Goal: Transaction & Acquisition: Download file/media

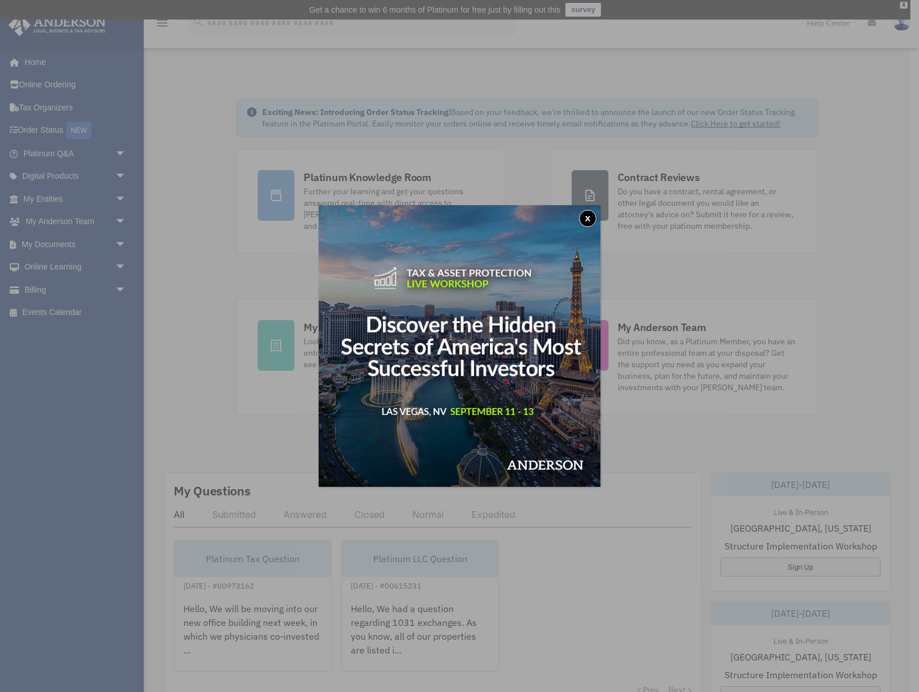
click at [589, 218] on button "x" at bounding box center [587, 218] width 17 height 17
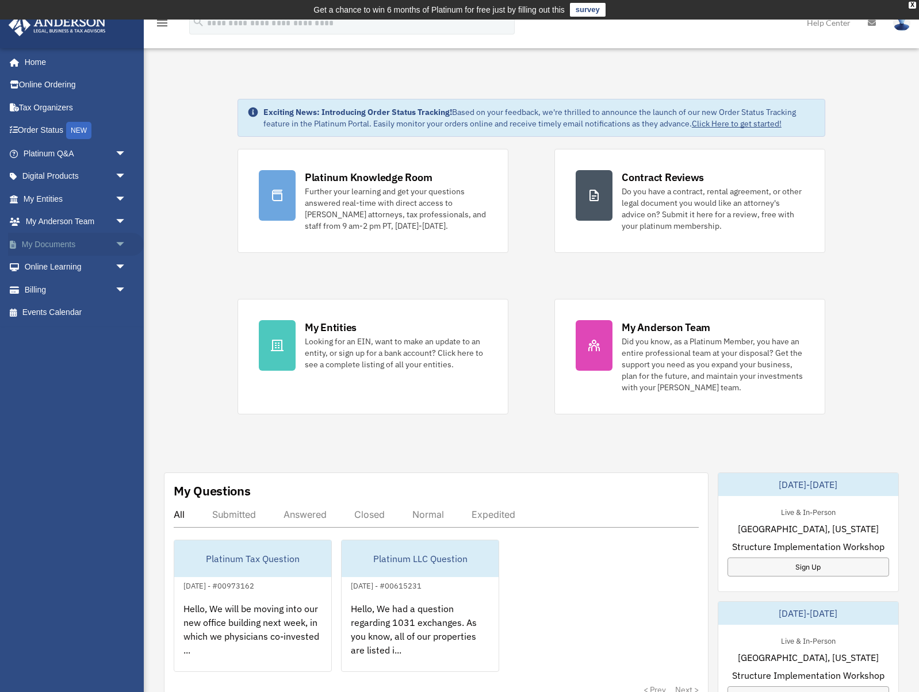
click at [55, 252] on link "My Documents arrow_drop_down" at bounding box center [76, 244] width 136 height 23
click at [118, 244] on span "arrow_drop_down" at bounding box center [126, 245] width 23 height 24
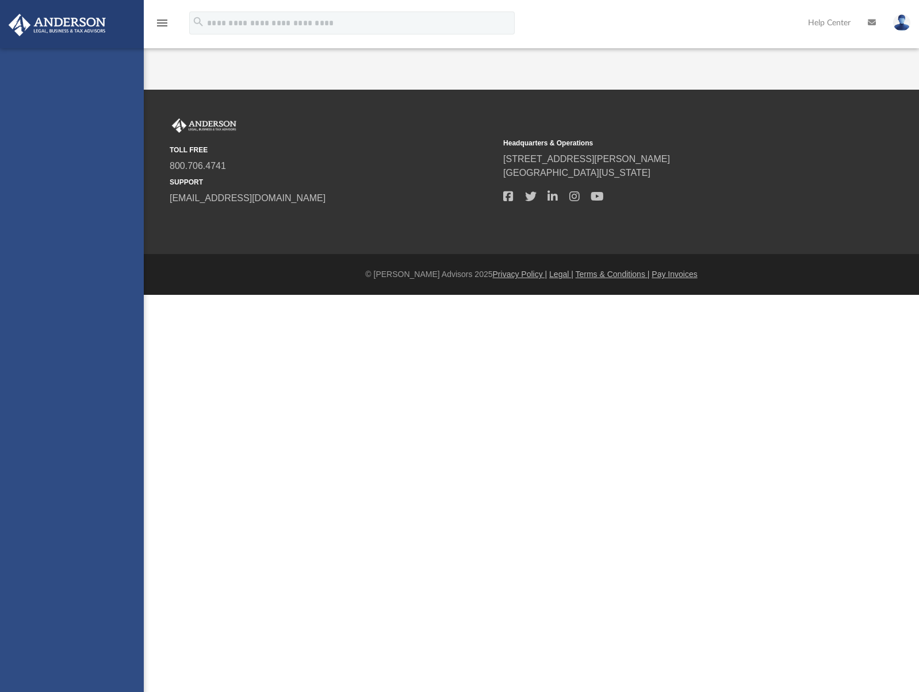
click at [44, 266] on div "[EMAIL_ADDRESS][DOMAIN_NAME] Sign Out [EMAIL_ADDRESS][DOMAIN_NAME] Home Online …" at bounding box center [72, 394] width 144 height 692
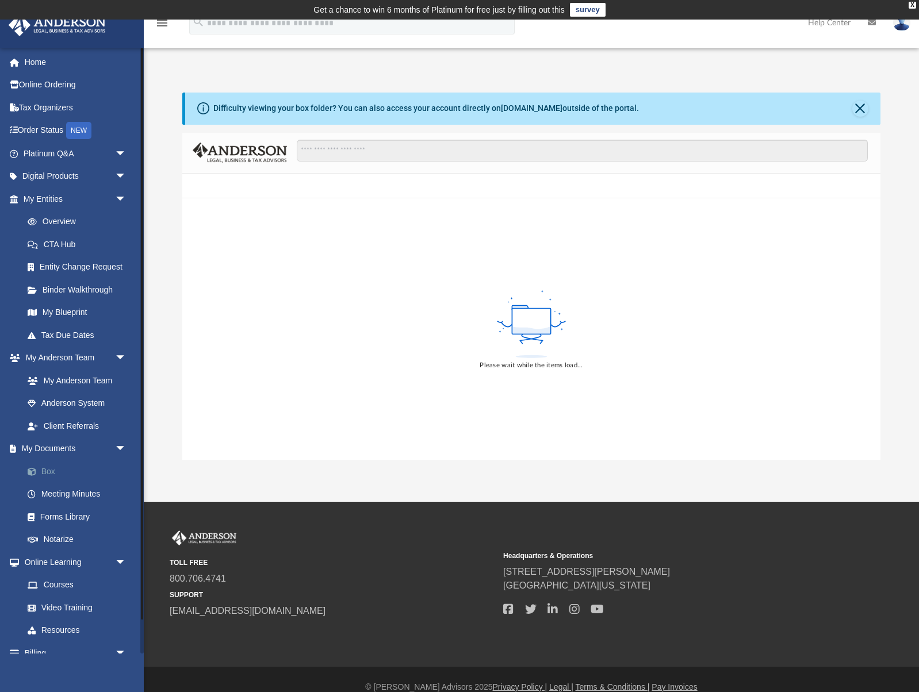
click at [49, 469] on link "Box" at bounding box center [80, 471] width 128 height 23
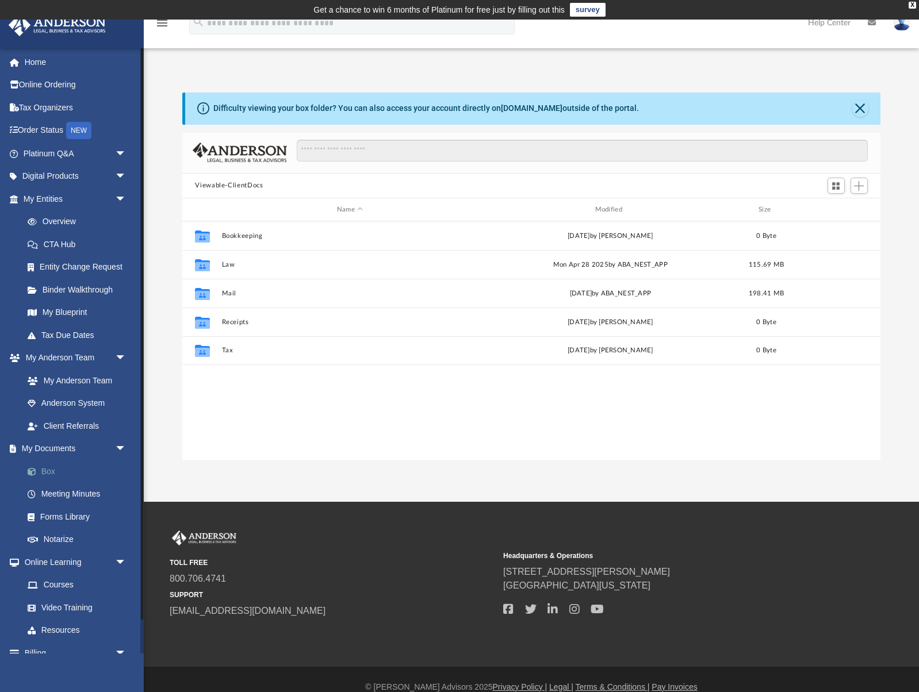
scroll to position [262, 697]
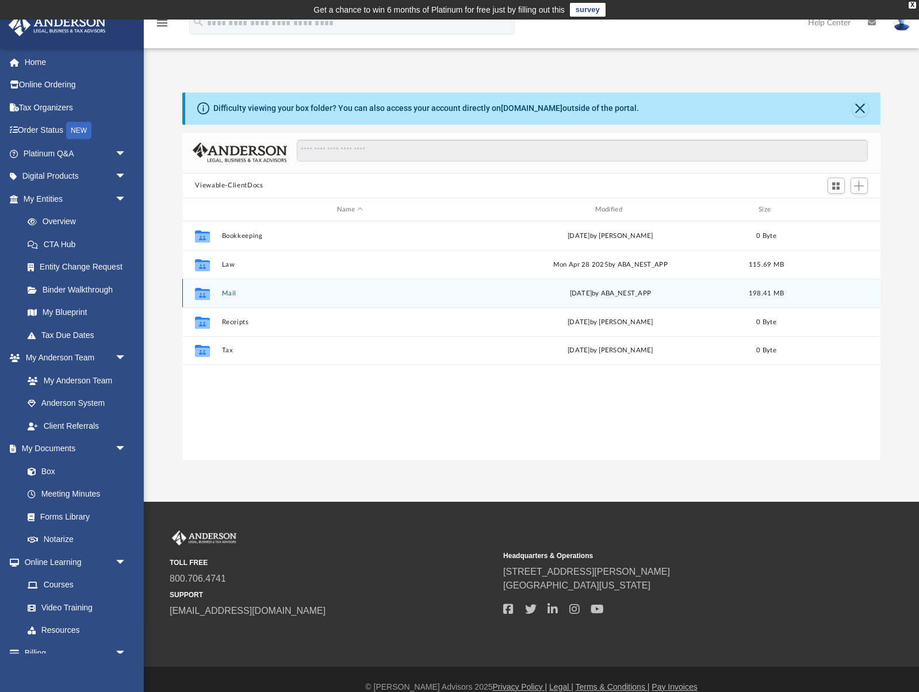
click at [324, 300] on div "Collaborated Folder Mail [DATE] by ABA_NEST_APP 198.41 MB" at bounding box center [530, 293] width 697 height 29
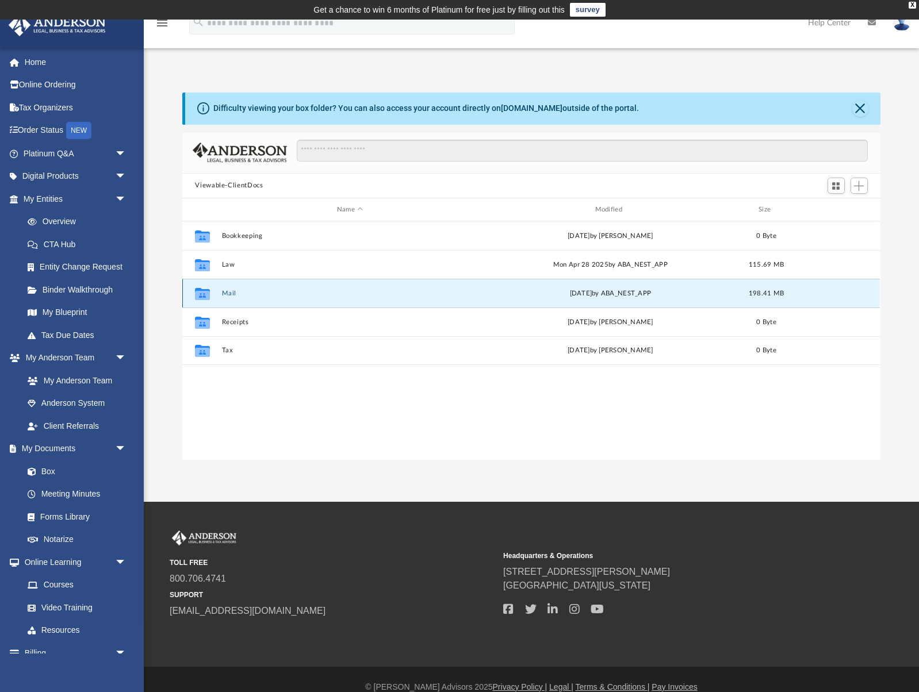
click at [209, 294] on icon "Collaborated Folder" at bounding box center [202, 294] width 18 height 18
click at [202, 297] on icon "grid" at bounding box center [202, 295] width 15 height 9
click at [257, 293] on button "Mail" at bounding box center [350, 293] width 256 height 7
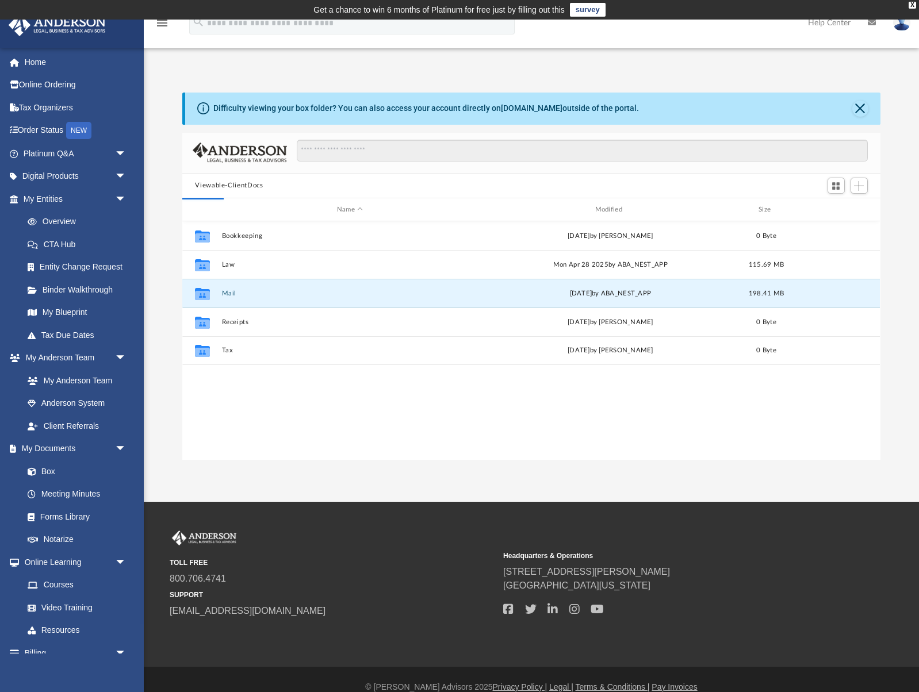
click at [373, 383] on div "Collaborated Folder Bookkeeping [DATE] by [PERSON_NAME] 0 Byte Collaborated Fol…" at bounding box center [530, 340] width 697 height 238
click at [861, 112] on button "Close" at bounding box center [860, 109] width 16 height 16
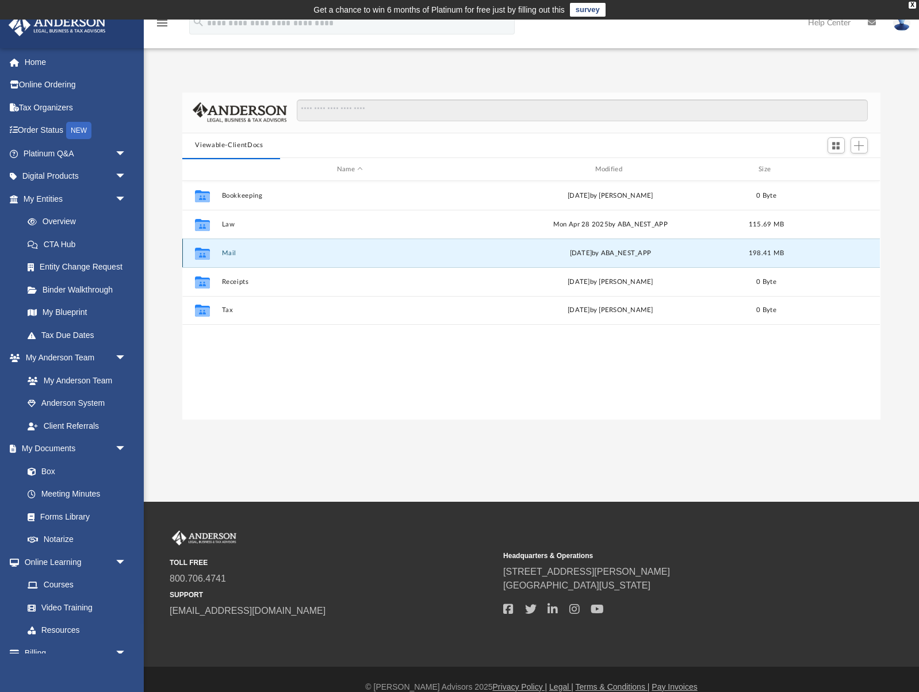
click at [644, 251] on div "[DATE] by ABA_NEST_APP" at bounding box center [610, 253] width 256 height 10
click at [202, 260] on icon "Collaborated Folder" at bounding box center [202, 253] width 18 height 18
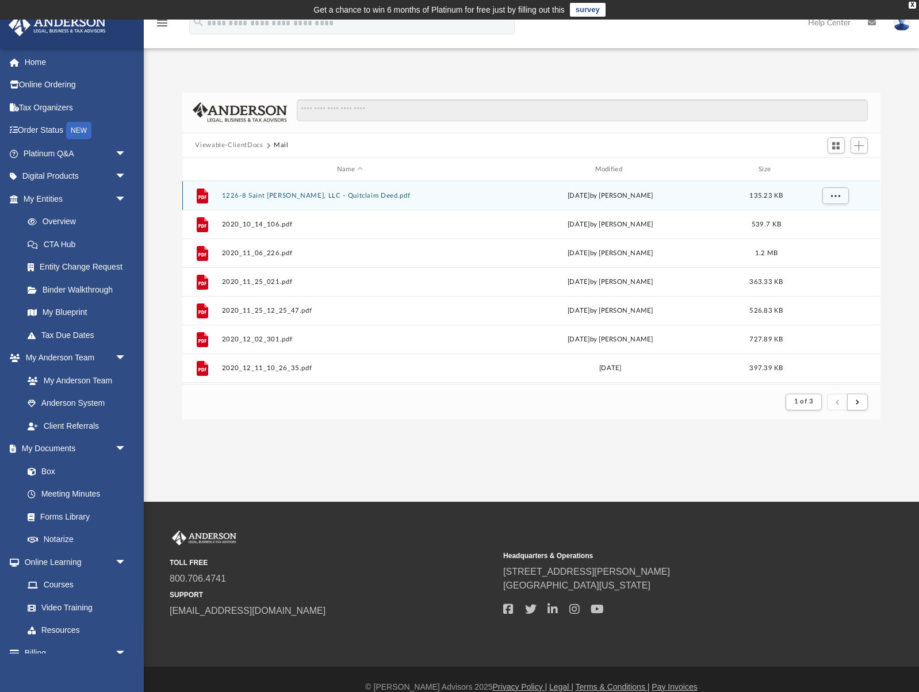
scroll to position [226, 697]
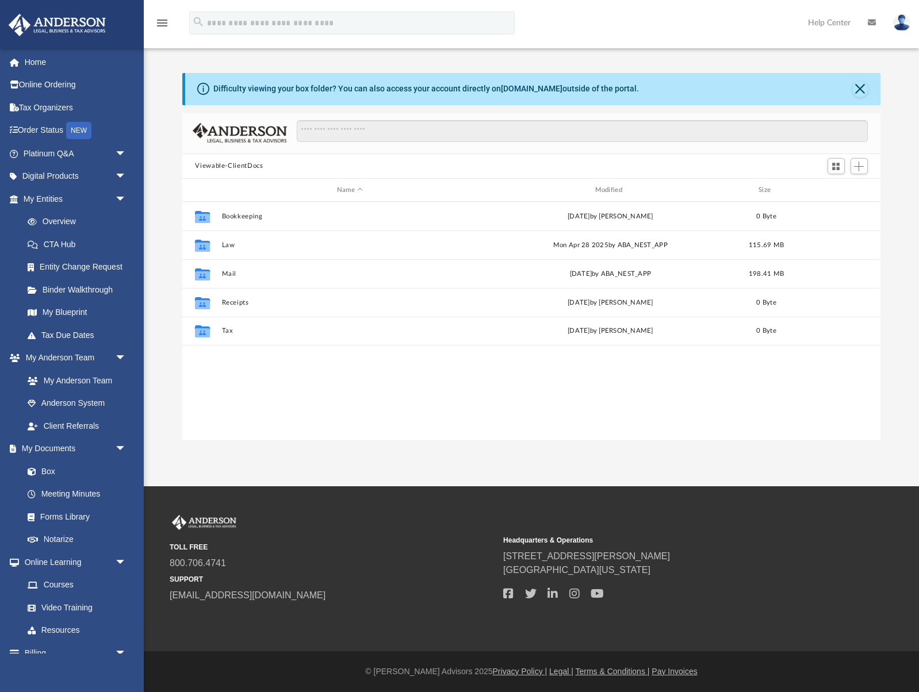
scroll to position [262, 697]
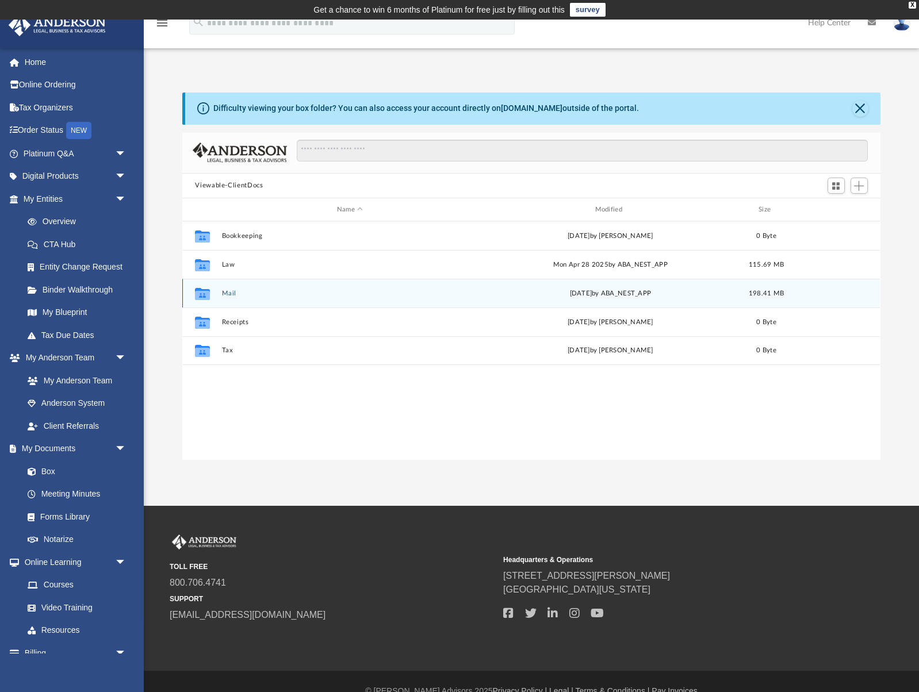
click at [242, 295] on button "Mail" at bounding box center [350, 293] width 256 height 7
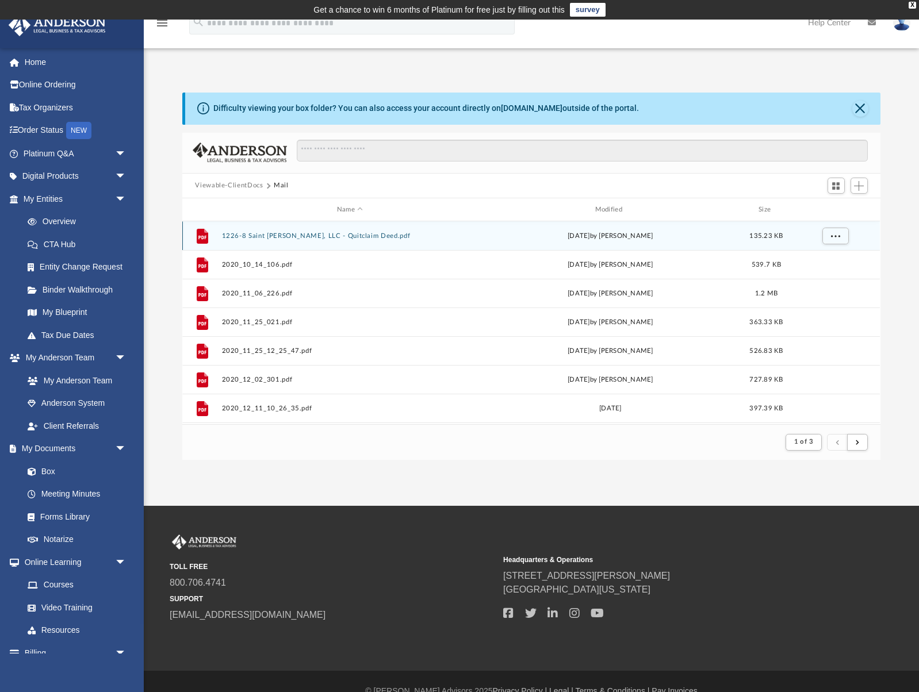
scroll to position [226, 697]
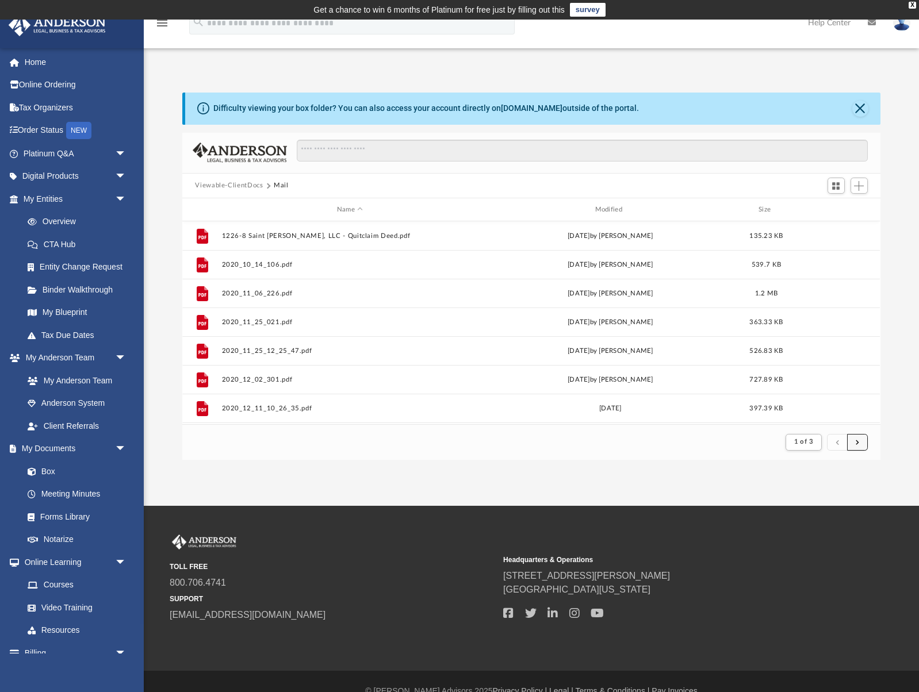
click at [858, 444] on button "submit" at bounding box center [857, 442] width 21 height 17
click at [861, 445] on button "submit" at bounding box center [857, 442] width 21 height 17
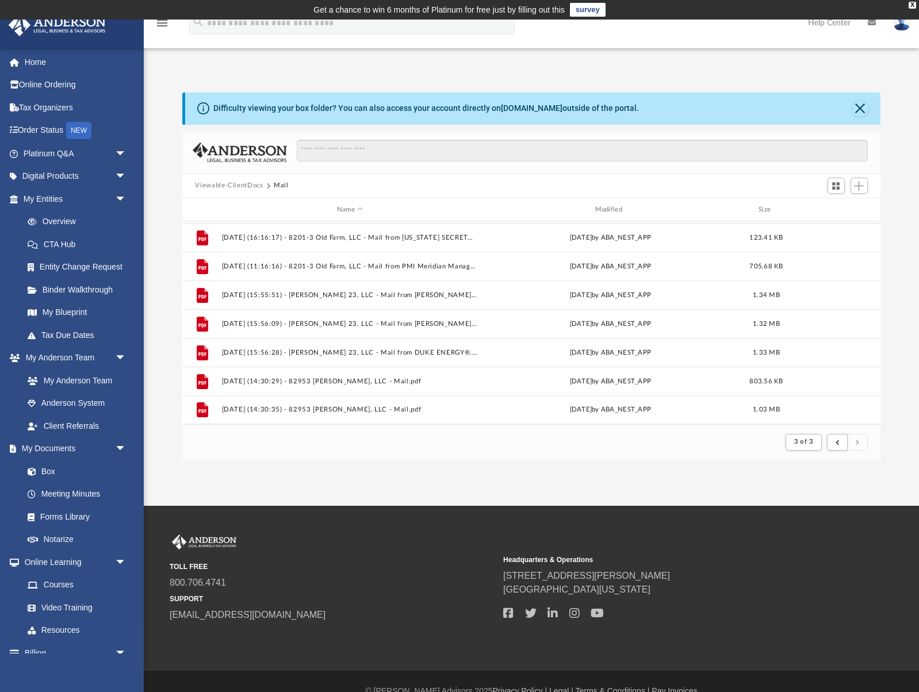
scroll to position [20, 0]
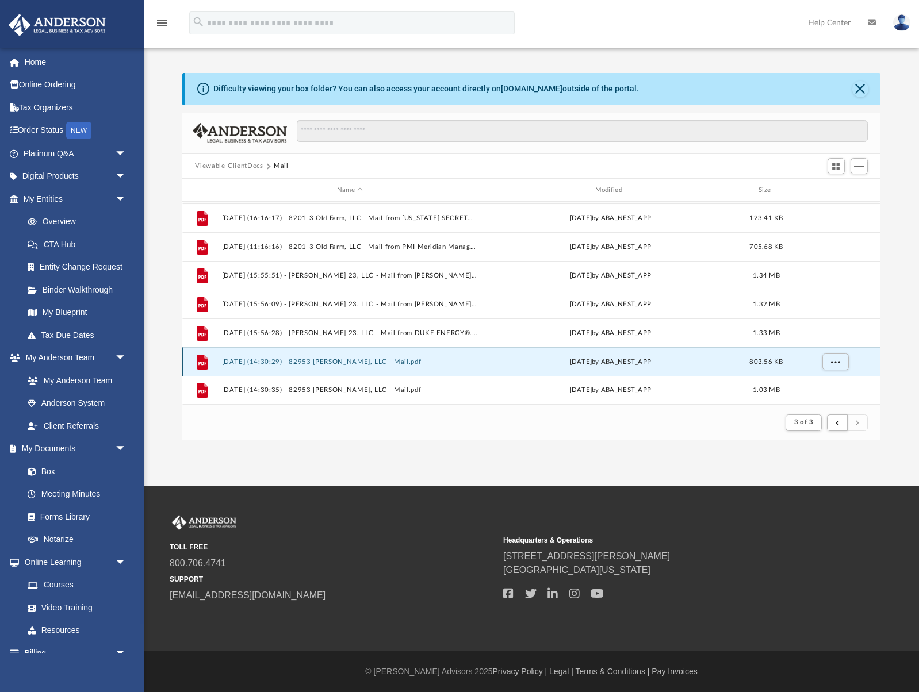
click at [288, 363] on button "2025.09.04 (14:30:29) - 82953 Longfellow, LLC - Mail.pdf" at bounding box center [350, 361] width 256 height 7
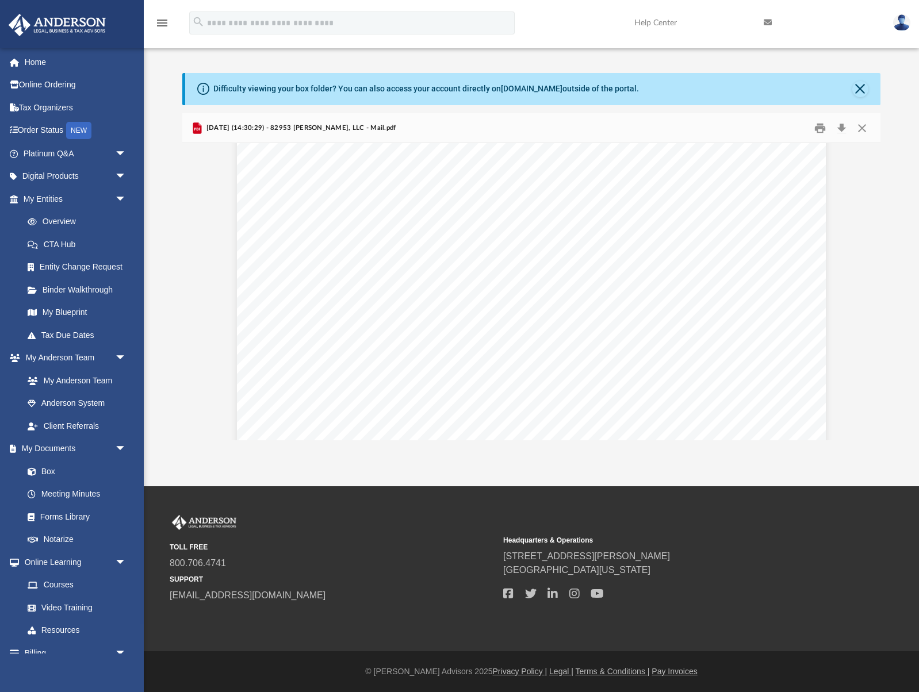
scroll to position [0, 0]
click at [843, 129] on button "Download" at bounding box center [841, 128] width 21 height 18
click at [863, 127] on button "Close" at bounding box center [861, 128] width 21 height 18
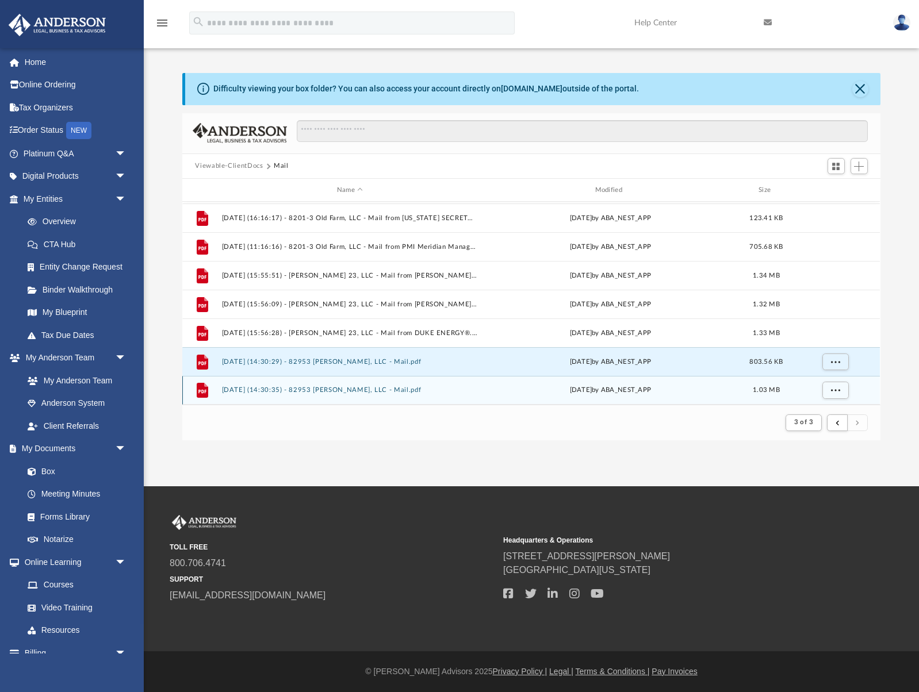
click at [344, 394] on div "File 2025.09.04 (14:30:35) - 82953 Longfellow, LLC - Mail.pdf Thu Sep 4 2025 by…" at bounding box center [530, 390] width 697 height 29
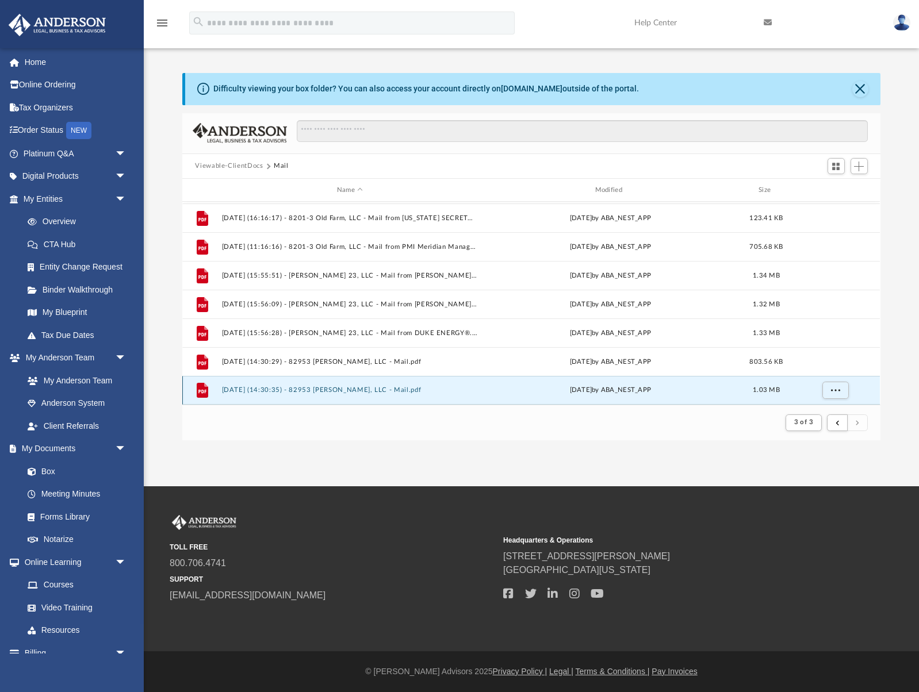
click at [343, 391] on button "2025.09.04 (14:30:35) - 82953 Longfellow, LLC - Mail.pdf" at bounding box center [350, 390] width 256 height 7
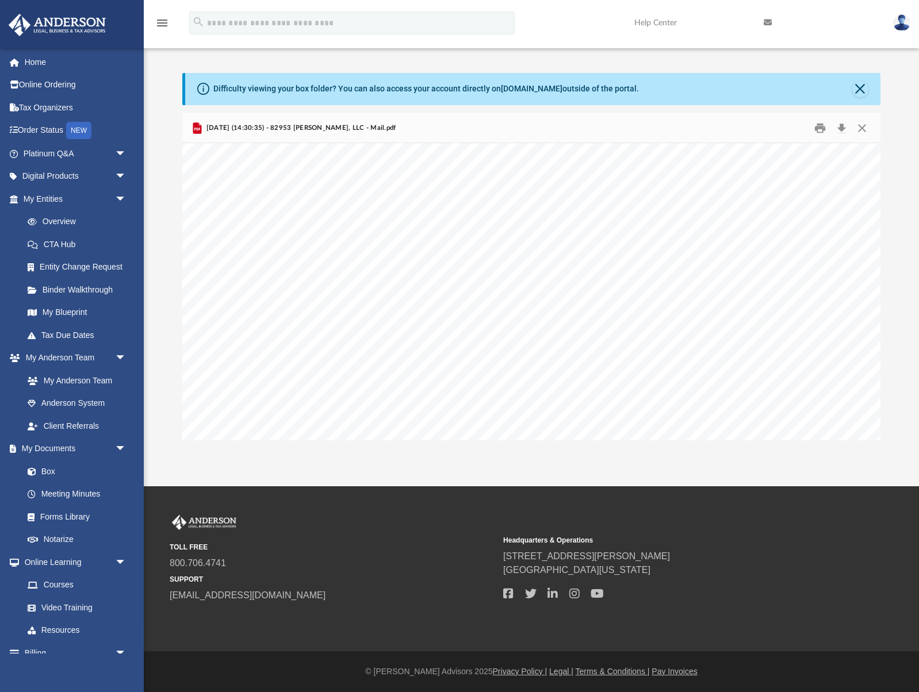
scroll to position [2461, 0]
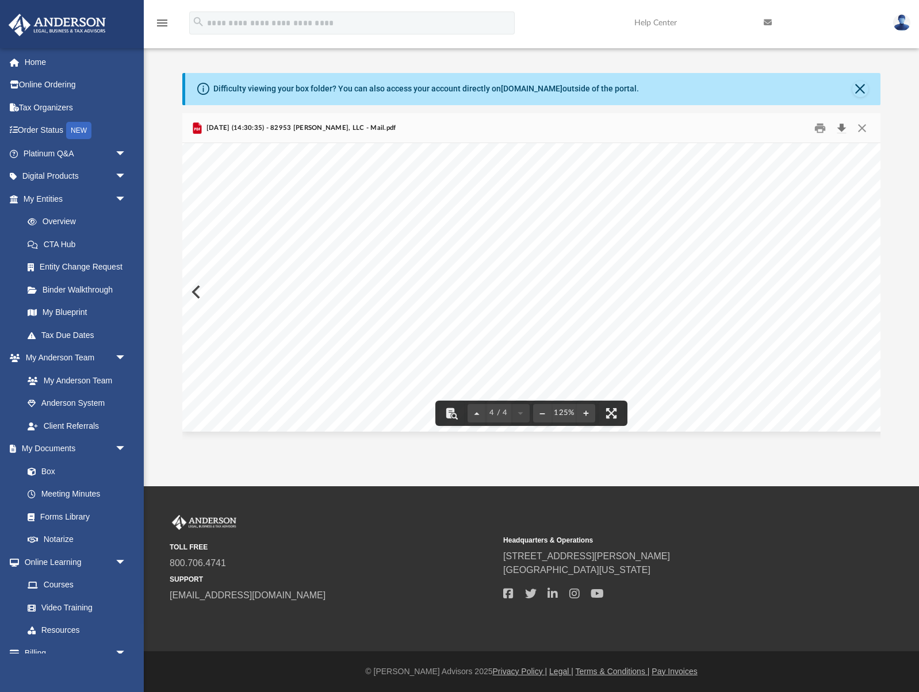
click at [844, 129] on button "Download" at bounding box center [841, 128] width 21 height 18
